Goal: Use online tool/utility: Utilize a website feature to perform a specific function

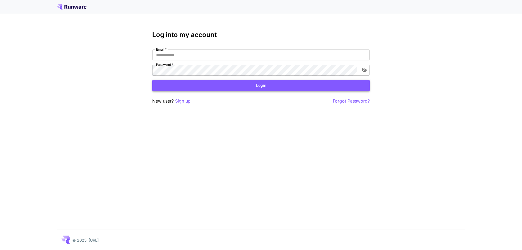
type input "**********"
click at [243, 86] on button "Login" at bounding box center [261, 85] width 218 height 11
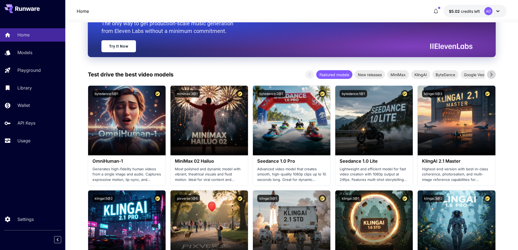
scroll to position [27, 0]
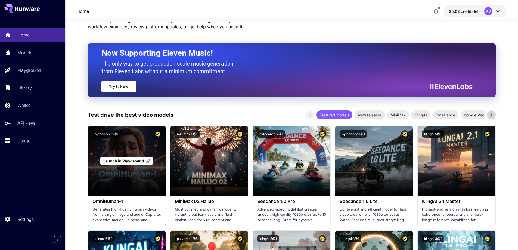
click at [124, 159] on span "Launch in Playground" at bounding box center [123, 161] width 41 height 5
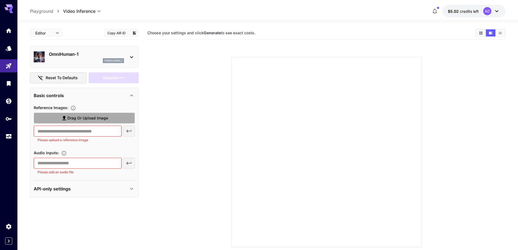
click at [79, 120] on span "Drag or upload image" at bounding box center [87, 118] width 41 height 7
click at [0, 0] on input "Drag or upload image" at bounding box center [0, 0] width 0 height 0
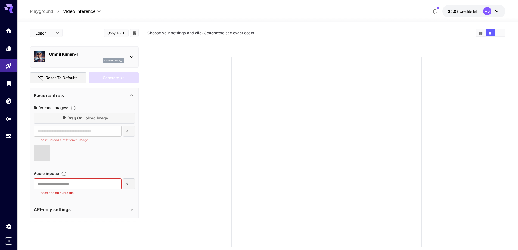
type input "**********"
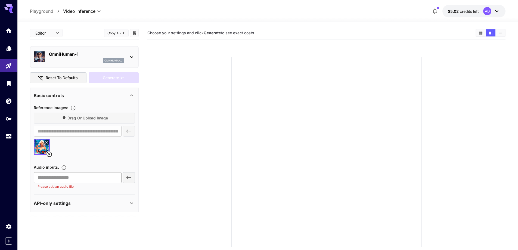
click at [90, 179] on input "text" at bounding box center [78, 177] width 88 height 11
click at [92, 175] on input "text" at bounding box center [78, 177] width 88 height 11
click at [126, 177] on div "​ Please add an audio file" at bounding box center [84, 180] width 101 height 17
click at [125, 176] on div "​ Please add an audio file" at bounding box center [84, 180] width 101 height 17
click at [127, 176] on div "​ Please add an audio file" at bounding box center [84, 180] width 101 height 17
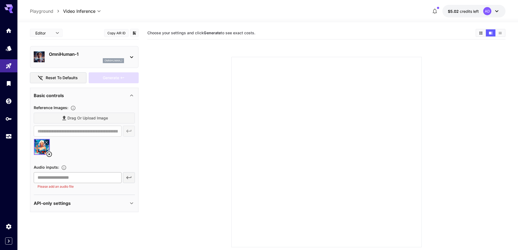
click at [110, 176] on input "text" at bounding box center [78, 177] width 88 height 11
click at [130, 180] on div "​ Please add an audio file" at bounding box center [84, 180] width 101 height 17
click at [100, 177] on input "text" at bounding box center [78, 177] width 88 height 11
click at [118, 162] on div "**********" at bounding box center [84, 146] width 101 height 85
click at [104, 178] on input "text" at bounding box center [78, 177] width 88 height 11
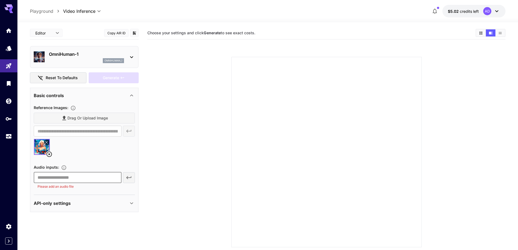
click at [57, 176] on input "text" at bounding box center [78, 177] width 88 height 11
click at [52, 187] on p "Please add an audio file" at bounding box center [78, 186] width 80 height 5
click at [44, 179] on input "text" at bounding box center [78, 177] width 88 height 11
click at [79, 115] on div "Drag or upload image" at bounding box center [84, 118] width 101 height 11
click at [79, 117] on div "Drag or upload image" at bounding box center [84, 118] width 101 height 11
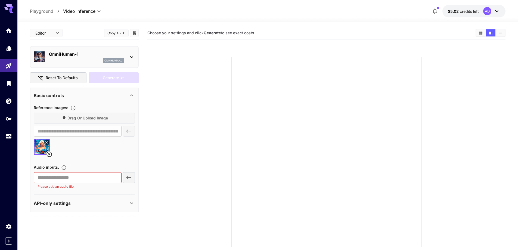
click at [165, 141] on section at bounding box center [326, 145] width 358 height 203
click at [162, 140] on section at bounding box center [326, 145] width 358 height 203
click at [88, 119] on div "Drag or upload image" at bounding box center [84, 118] width 101 height 11
click at [47, 155] on icon at bounding box center [49, 154] width 5 height 5
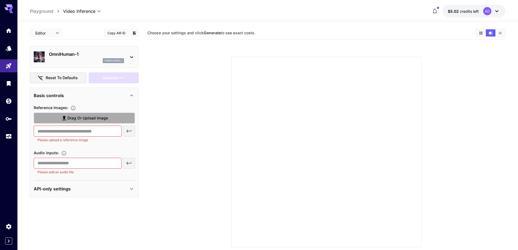
click at [75, 120] on span "Drag or upload image" at bounding box center [87, 118] width 41 height 7
click at [0, 0] on input "Drag or upload image" at bounding box center [0, 0] width 0 height 0
click at [73, 165] on input "text" at bounding box center [78, 163] width 88 height 11
click at [121, 165] on input "text" at bounding box center [78, 163] width 88 height 11
click at [129, 165] on div "​ Please add an audio file" at bounding box center [84, 166] width 101 height 17
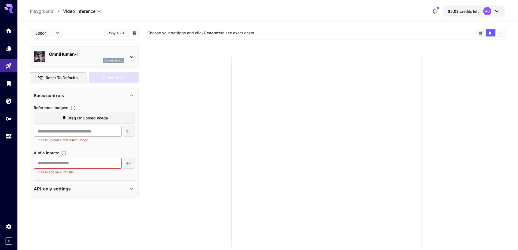
click at [127, 134] on div "​ Please upload a reference image" at bounding box center [84, 134] width 101 height 17
click at [94, 127] on input "text" at bounding box center [78, 131] width 88 height 11
click at [91, 119] on span "Drag or upload image" at bounding box center [87, 118] width 41 height 7
click at [0, 0] on input "Drag or upload image" at bounding box center [0, 0] width 0 height 0
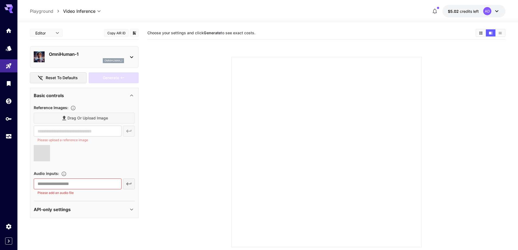
type input "**********"
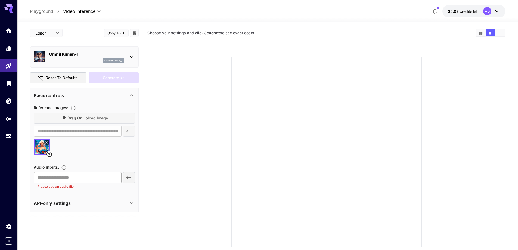
click at [78, 179] on input "text" at bounding box center [78, 177] width 88 height 11
click at [76, 201] on div "API-only settings" at bounding box center [81, 203] width 95 height 7
click at [71, 212] on div "Display Cost : Display cost in response" at bounding box center [84, 218] width 101 height 17
click at [71, 173] on input "text" at bounding box center [78, 177] width 88 height 11
click at [99, 193] on div "**********" at bounding box center [84, 147] width 101 height 91
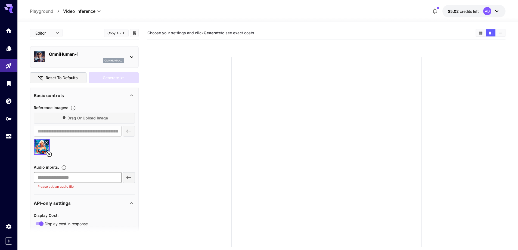
click at [91, 177] on input "text" at bounding box center [78, 177] width 88 height 11
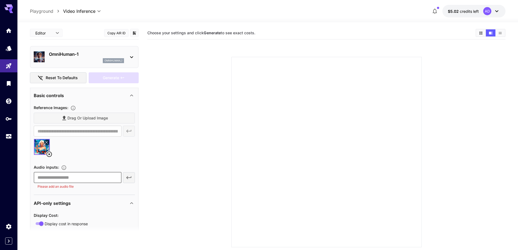
click at [71, 116] on div "Drag or upload image" at bounding box center [84, 118] width 101 height 11
click at [44, 159] on div at bounding box center [84, 149] width 101 height 21
click at [39, 166] on span "Audio inputs :" at bounding box center [46, 167] width 25 height 5
drag, startPoint x: 43, startPoint y: 171, endPoint x: 47, endPoint y: 177, distance: 7.1
click at [44, 172] on section "Audio inputs : ​ Please add an audio file" at bounding box center [84, 176] width 101 height 25
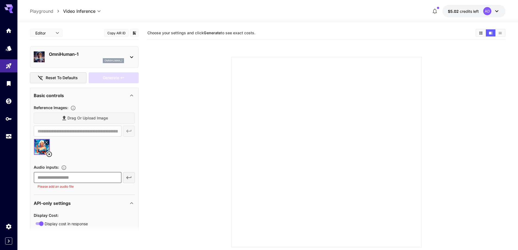
click at [74, 180] on input "text" at bounding box center [78, 177] width 88 height 11
click at [90, 182] on input "text" at bounding box center [78, 177] width 88 height 11
click at [73, 187] on p "Please add an audio file" at bounding box center [78, 186] width 80 height 5
click at [67, 190] on div "**********" at bounding box center [84, 147] width 101 height 91
click at [54, 177] on input "text" at bounding box center [78, 177] width 88 height 11
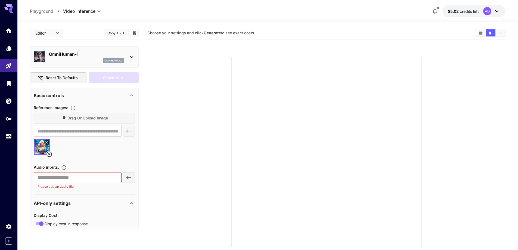
click at [45, 12] on p "Playground" at bounding box center [41, 11] width 23 height 7
type input "**********"
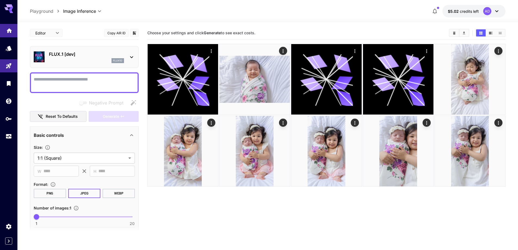
click at [10, 32] on icon "Home" at bounding box center [9, 29] width 7 height 7
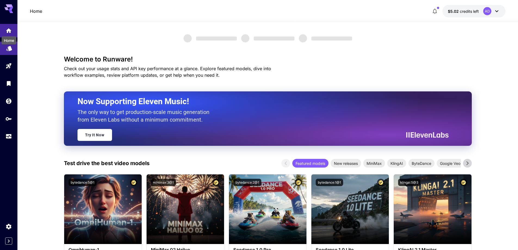
click at [8, 49] on icon "Models" at bounding box center [9, 46] width 7 height 7
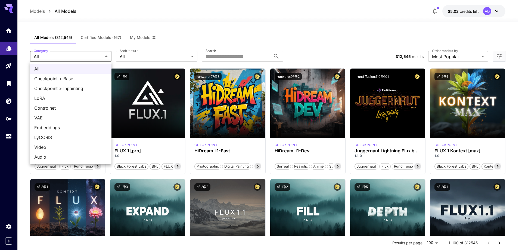
click at [48, 150] on span "Video" at bounding box center [70, 147] width 73 height 7
type input "*****"
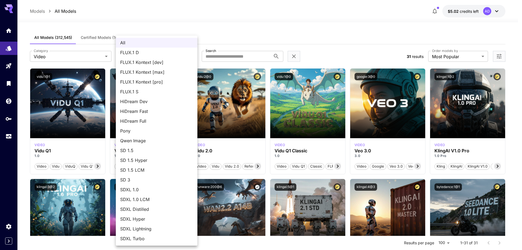
click at [260, 9] on div at bounding box center [261, 125] width 522 height 250
